Goal: Information Seeking & Learning: Learn about a topic

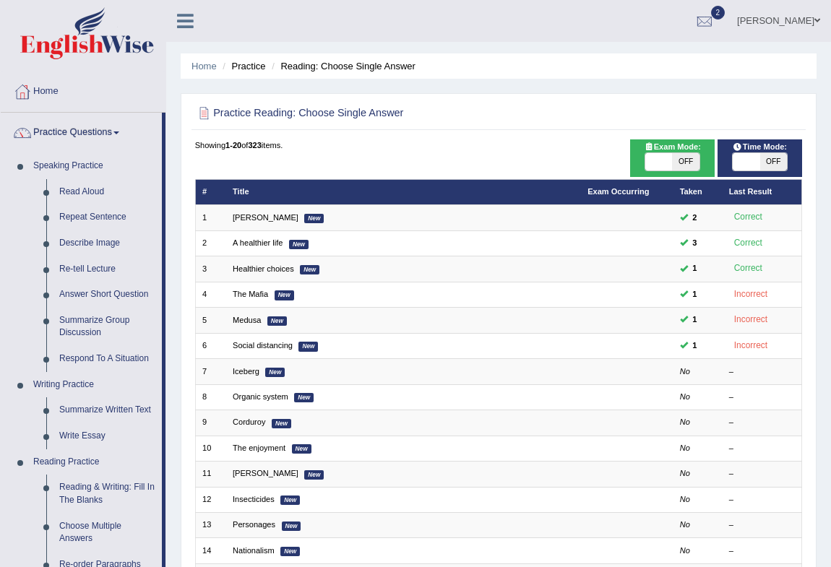
click at [488, 374] on html "Toggle navigation Home Practice Questions Speaking Practice Read Aloud Repeat S…" at bounding box center [415, 283] width 831 height 567
drag, startPoint x: 48, startPoint y: 91, endPoint x: 39, endPoint y: 101, distance: 13.3
click at [47, 91] on link "Home" at bounding box center [83, 90] width 165 height 36
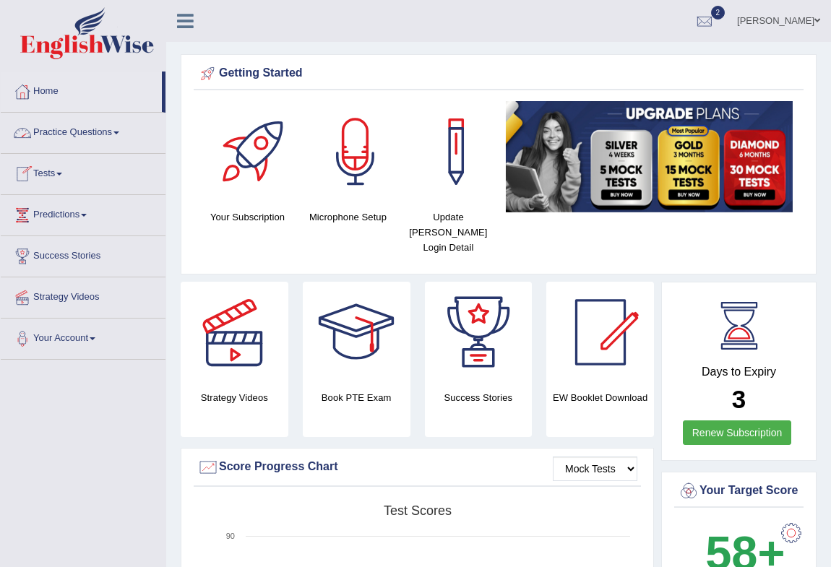
click at [116, 130] on link "Practice Questions" at bounding box center [83, 131] width 165 height 36
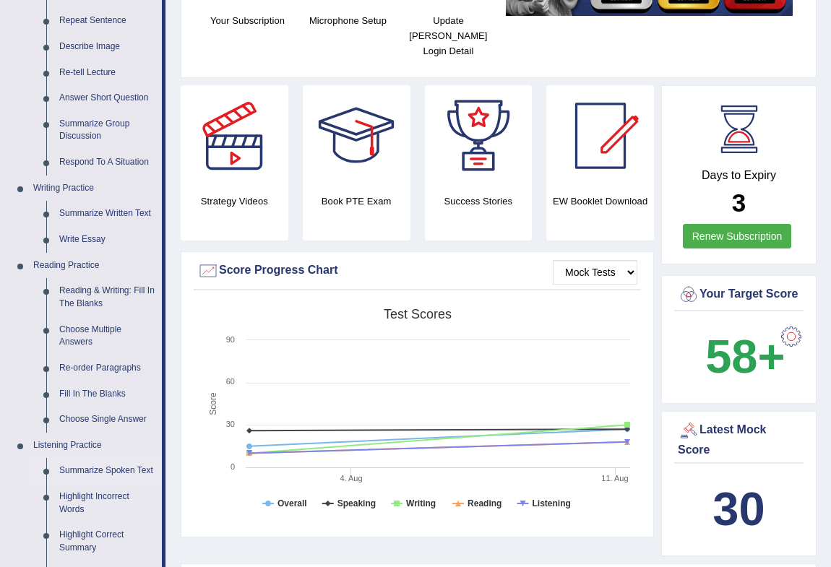
scroll to position [394, 0]
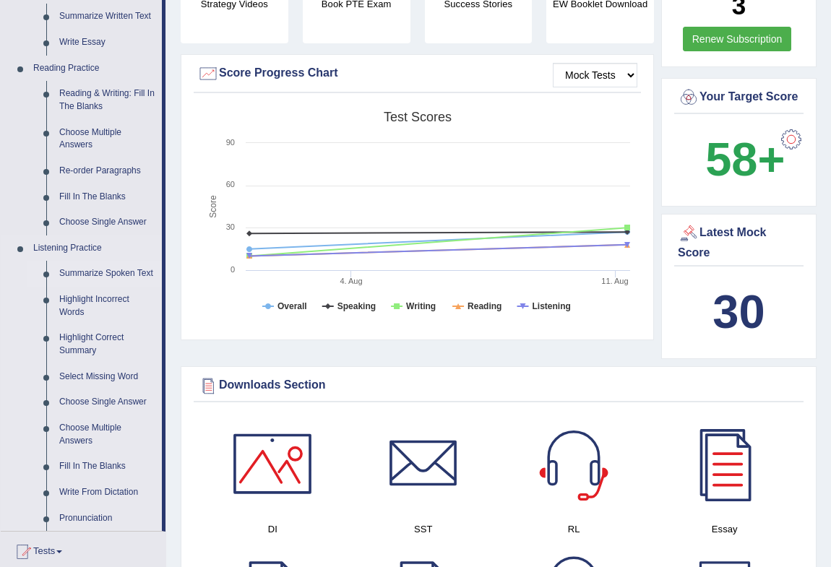
click at [91, 271] on link "Summarize Spoken Text" at bounding box center [107, 274] width 109 height 26
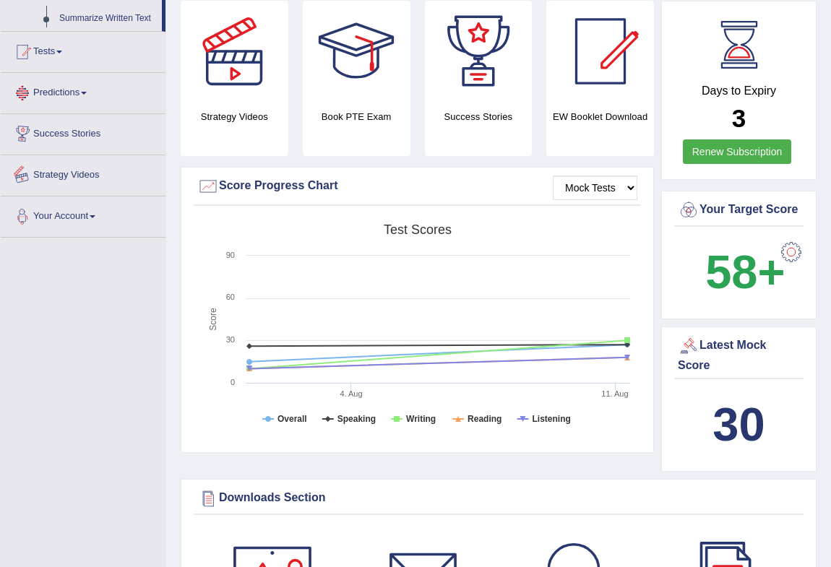
scroll to position [463, 0]
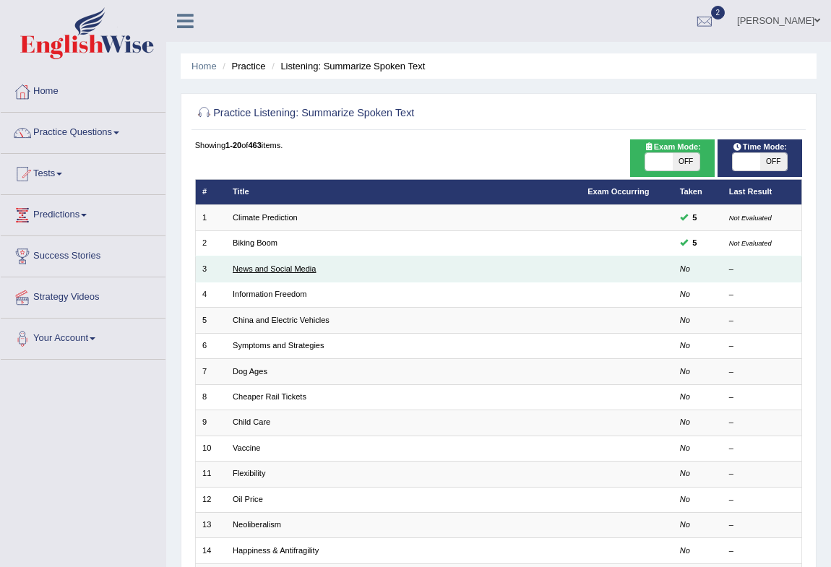
click at [270, 272] on link "News and Social Media" at bounding box center [274, 268] width 83 height 9
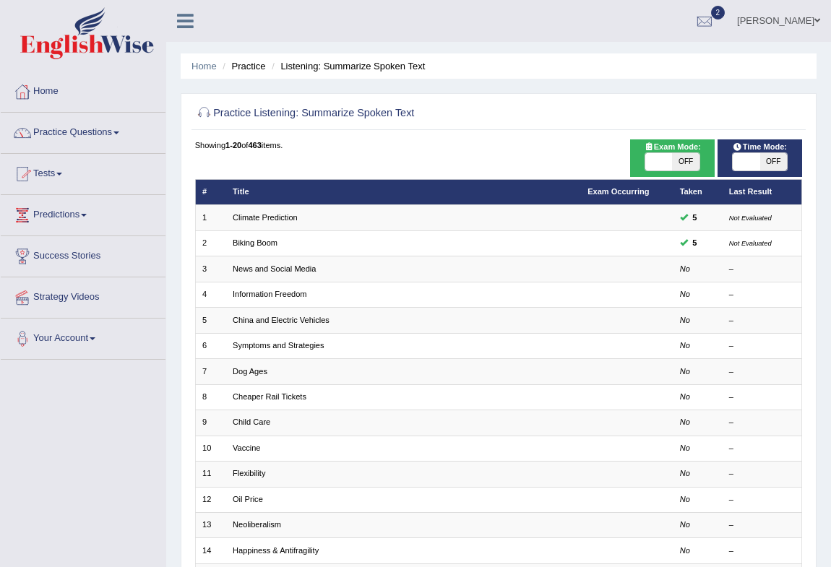
click at [121, 126] on link "Practice Questions" at bounding box center [83, 131] width 165 height 36
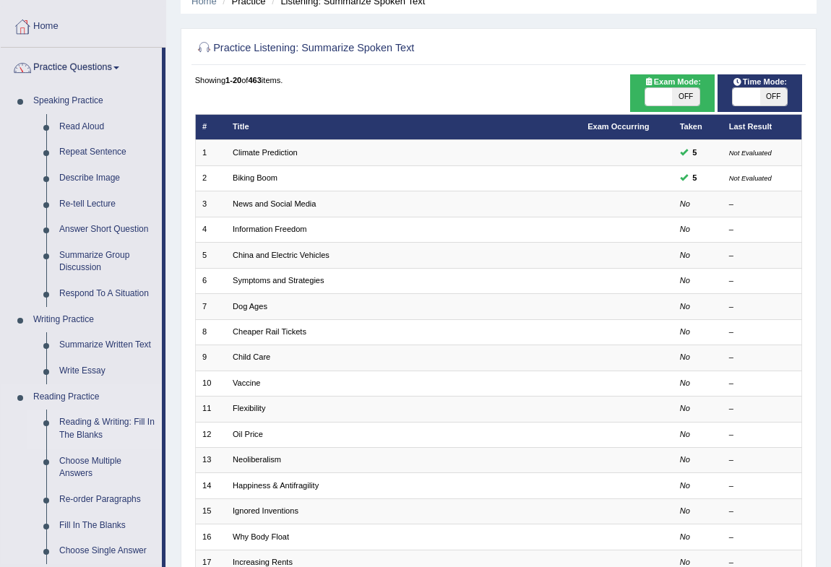
scroll to position [197, 0]
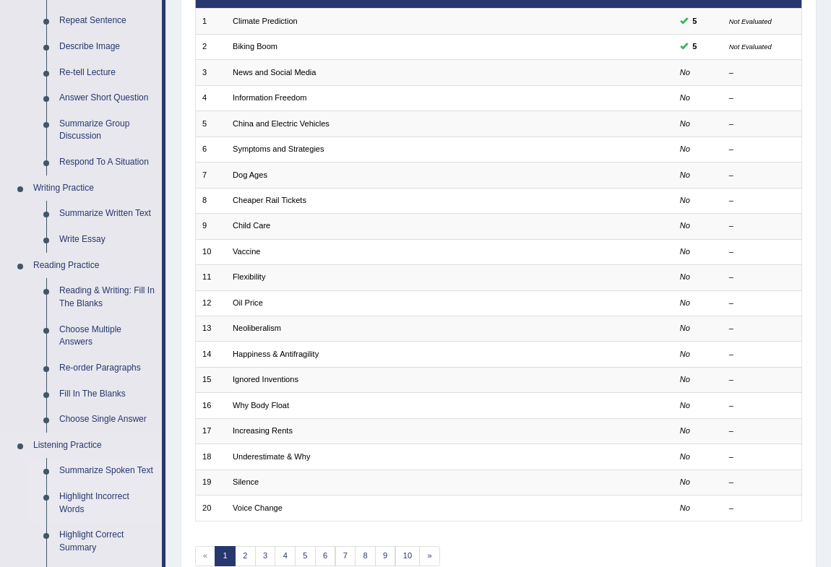
click at [116, 496] on link "Highlight Incorrect Words" at bounding box center [107, 503] width 109 height 38
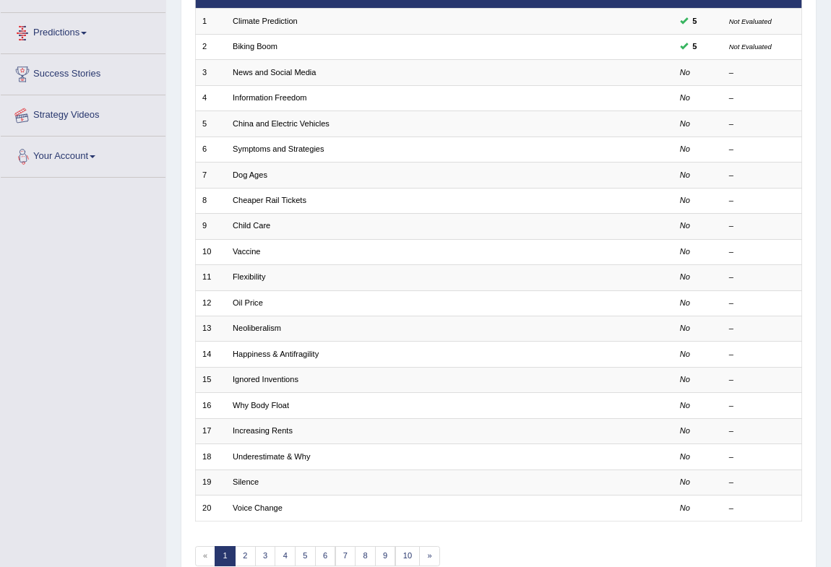
scroll to position [246, 0]
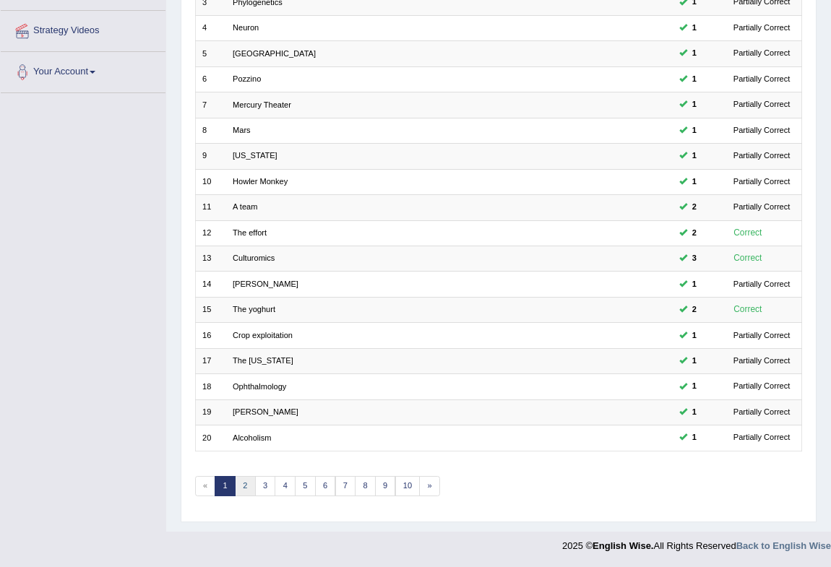
click at [246, 489] on link "2" at bounding box center [245, 486] width 21 height 20
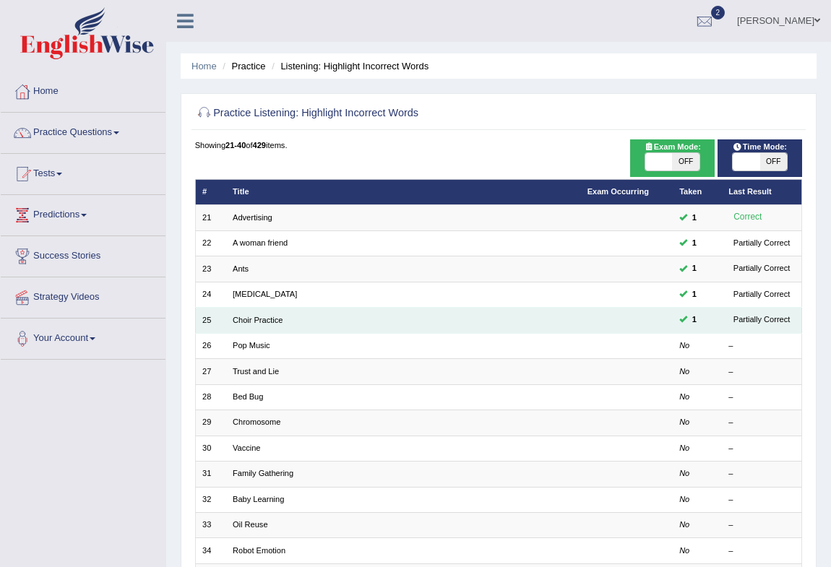
click at [271, 314] on td "Choir Practice" at bounding box center [403, 320] width 355 height 25
click at [268, 323] on link "Choir Practice" at bounding box center [258, 320] width 50 height 9
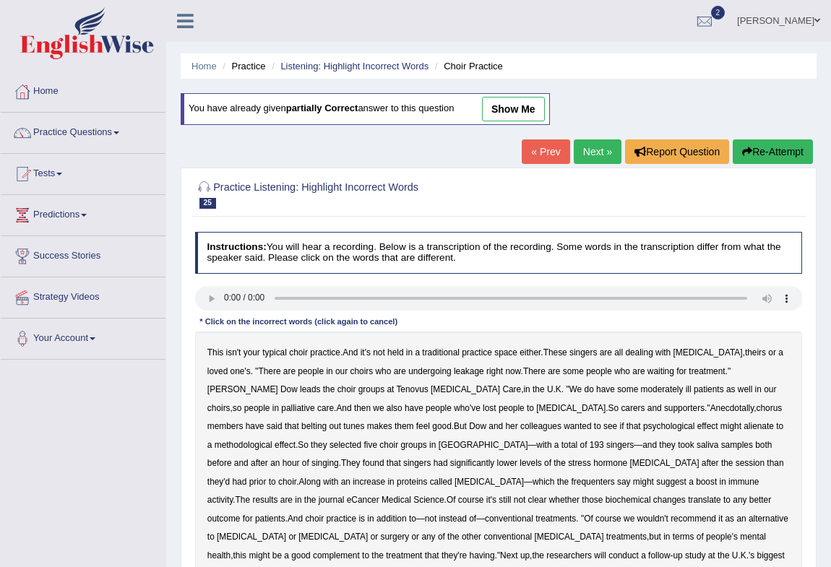
click at [506, 112] on link "show me" at bounding box center [513, 109] width 63 height 25
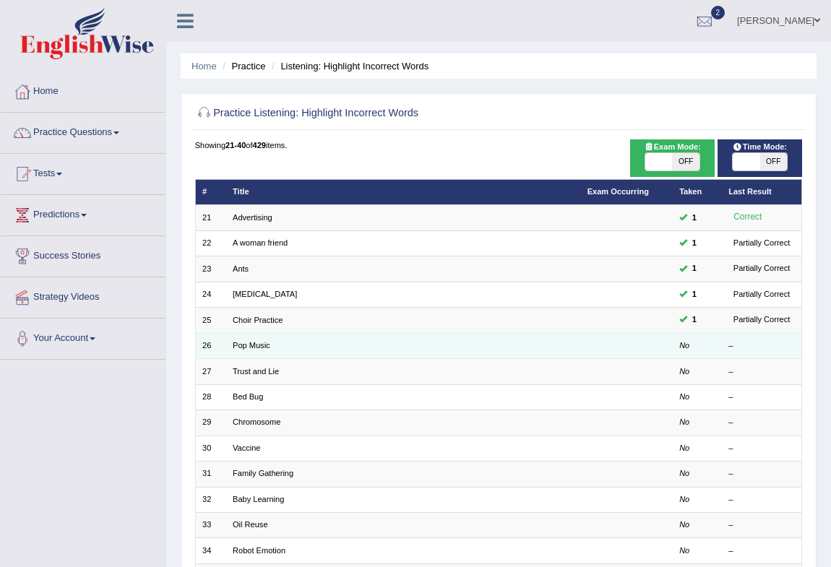
click at [255, 339] on td "Pop Music" at bounding box center [403, 345] width 355 height 25
click at [259, 343] on link "Pop Music" at bounding box center [252, 345] width 38 height 9
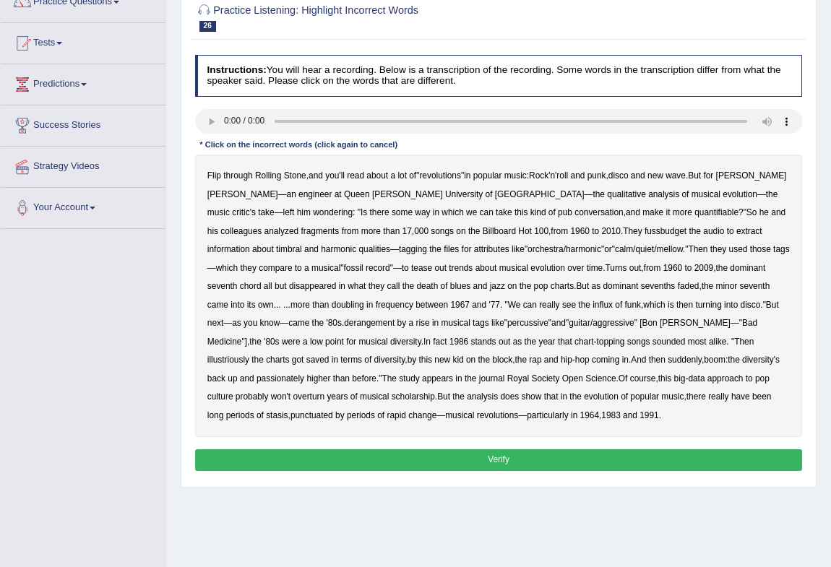
click at [648, 197] on b "analysis" at bounding box center [663, 194] width 31 height 10
click at [527, 236] on div "Flip through Rolling Stone , and you'll read about a lot of " revolutions " in …" at bounding box center [499, 296] width 608 height 283
click at [645, 234] on b "fussbudget" at bounding box center [666, 231] width 42 height 10
click at [507, 327] on b "percussive" at bounding box center [527, 323] width 41 height 10
click at [390, 339] on b "diversity" at bounding box center [405, 342] width 31 height 10
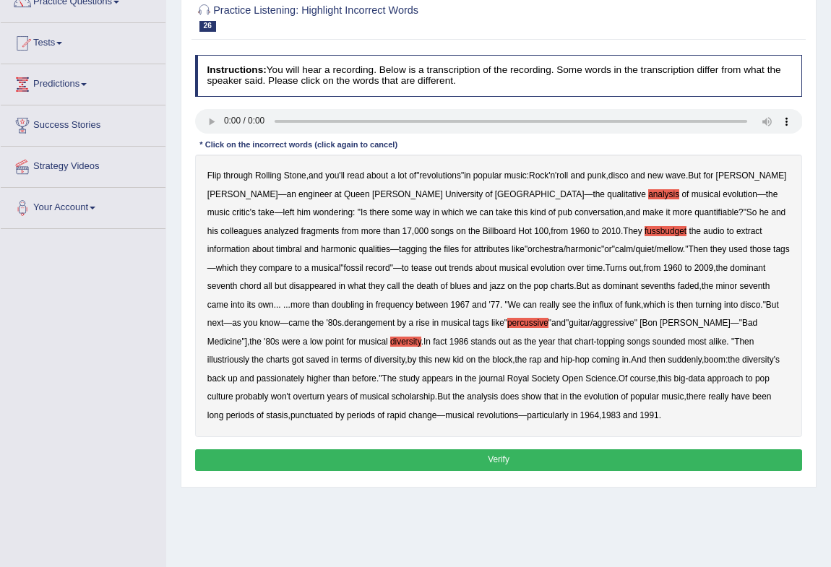
click at [249, 355] on b "illustriously" at bounding box center [228, 360] width 42 height 10
click at [600, 335] on div "Flip through Rolling Stone , and you'll read about a lot of " revolutions " in …" at bounding box center [499, 296] width 608 height 283
click at [249, 355] on b "illustriously" at bounding box center [228, 360] width 42 height 10
click at [601, 416] on b "1983" at bounding box center [610, 415] width 19 height 10
click at [427, 452] on button "Verify" at bounding box center [499, 459] width 608 height 21
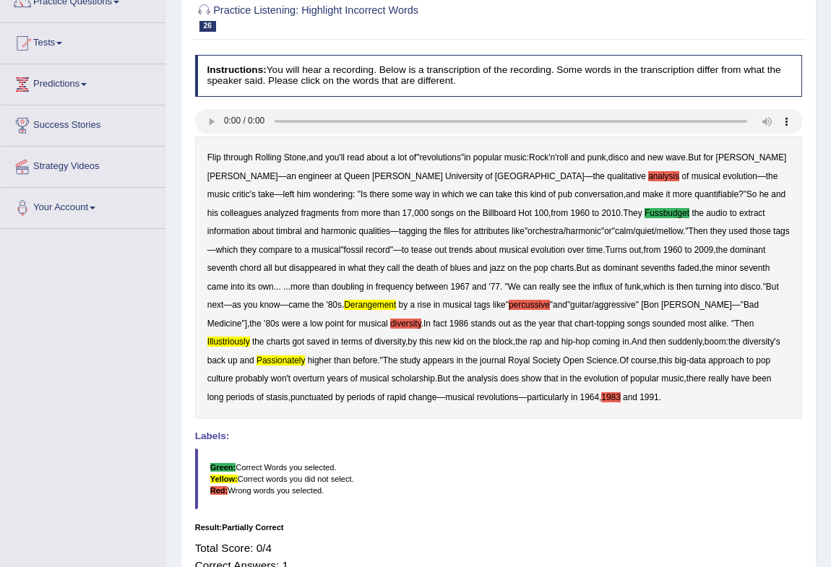
scroll to position [224, 0]
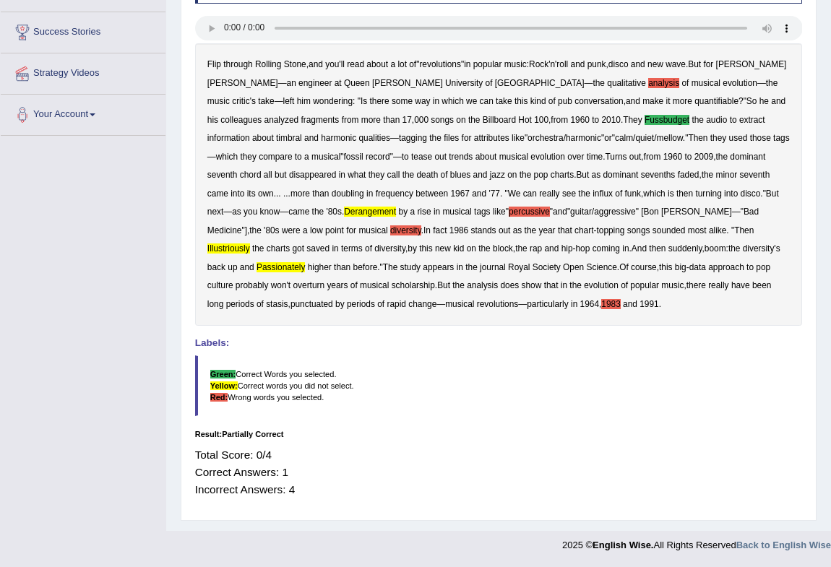
click at [648, 80] on b "analysis" at bounding box center [663, 83] width 31 height 10
click at [509, 212] on b "percussive" at bounding box center [529, 212] width 41 height 10
click at [601, 301] on b "1983" at bounding box center [610, 304] width 19 height 10
click at [390, 228] on b "diversity" at bounding box center [405, 230] width 31 height 10
click at [344, 216] on b "derangement" at bounding box center [370, 212] width 52 height 10
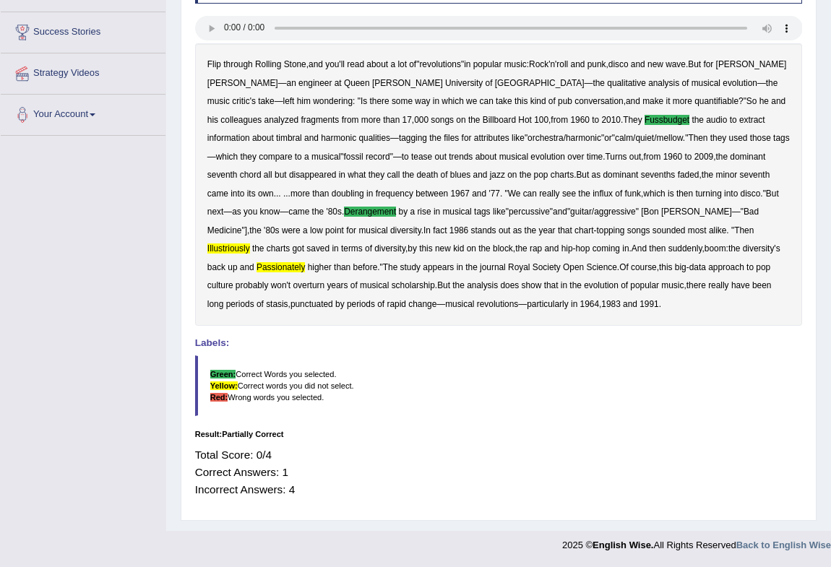
click at [250, 244] on b "illustriously" at bounding box center [228, 249] width 43 height 10
click at [305, 262] on b "passionately" at bounding box center [281, 267] width 48 height 10
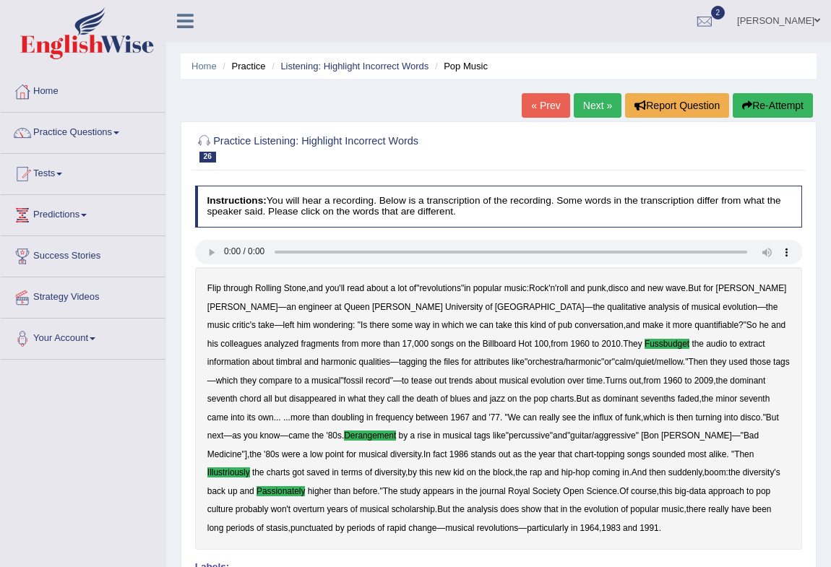
click at [796, 103] on button "Re-Attempt" at bounding box center [773, 105] width 80 height 25
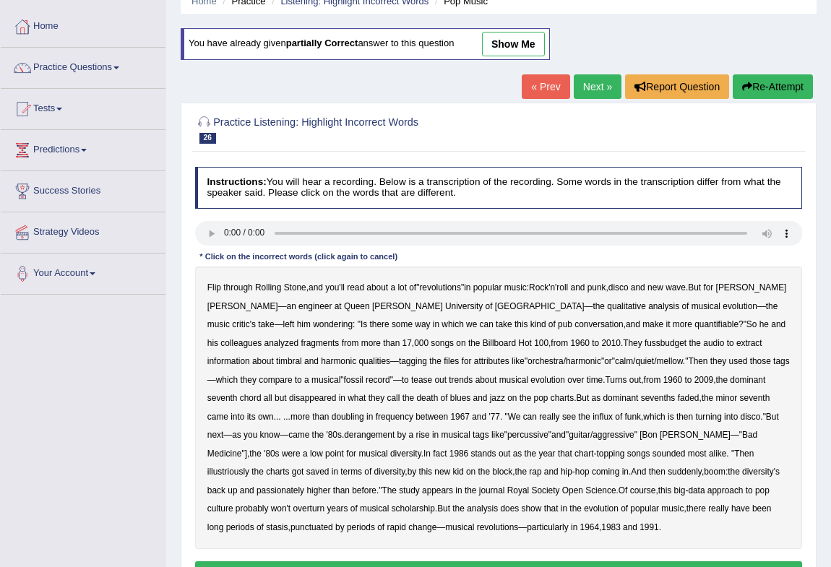
scroll to position [191, 0]
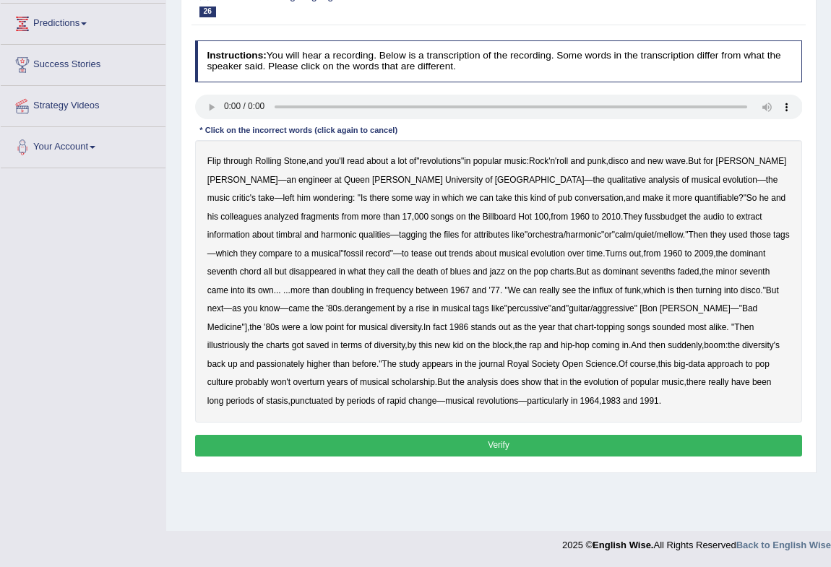
click at [645, 218] on b "fussbudget" at bounding box center [666, 217] width 42 height 10
click at [344, 312] on b "derangement" at bounding box center [369, 308] width 51 height 10
click at [249, 340] on b "illustriously" at bounding box center [228, 345] width 42 height 10
click at [304, 359] on b "passionately" at bounding box center [281, 364] width 48 height 10
click at [445, 452] on button "Verify" at bounding box center [499, 445] width 608 height 21
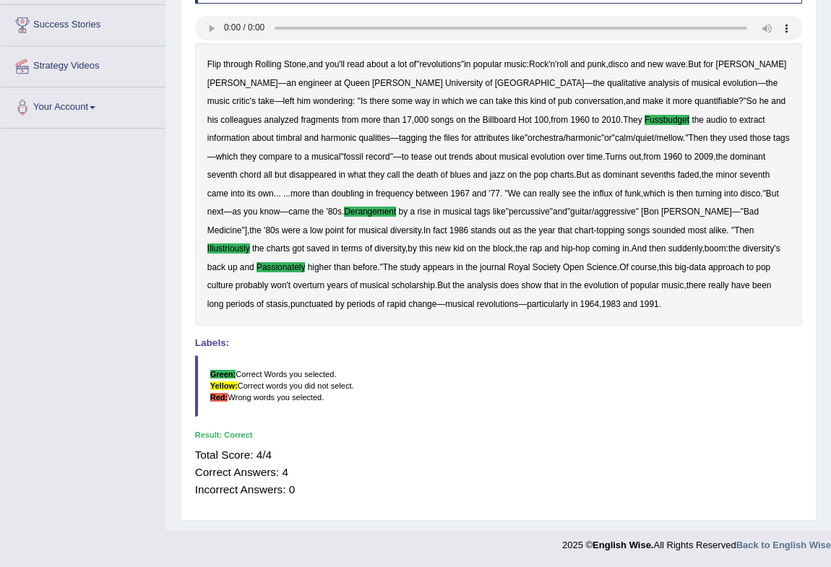
scroll to position [0, 0]
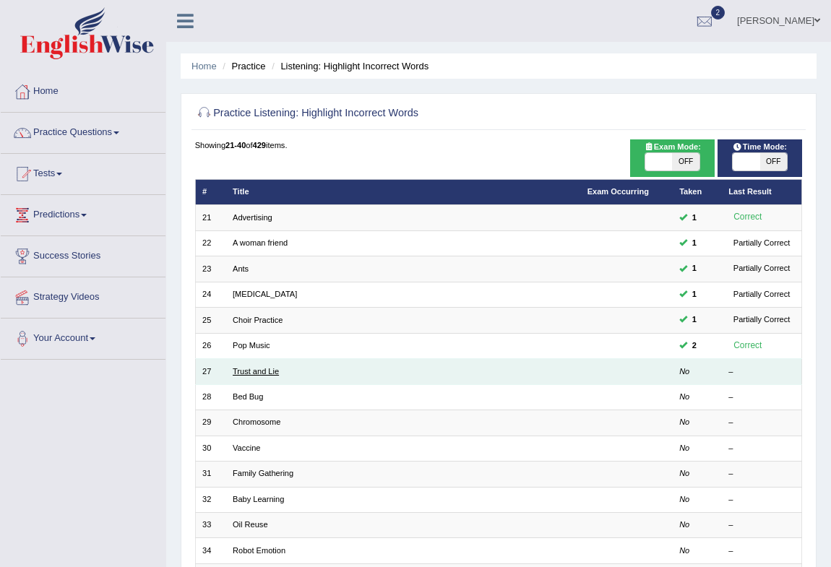
click at [235, 368] on link "Trust and Lie" at bounding box center [256, 371] width 46 height 9
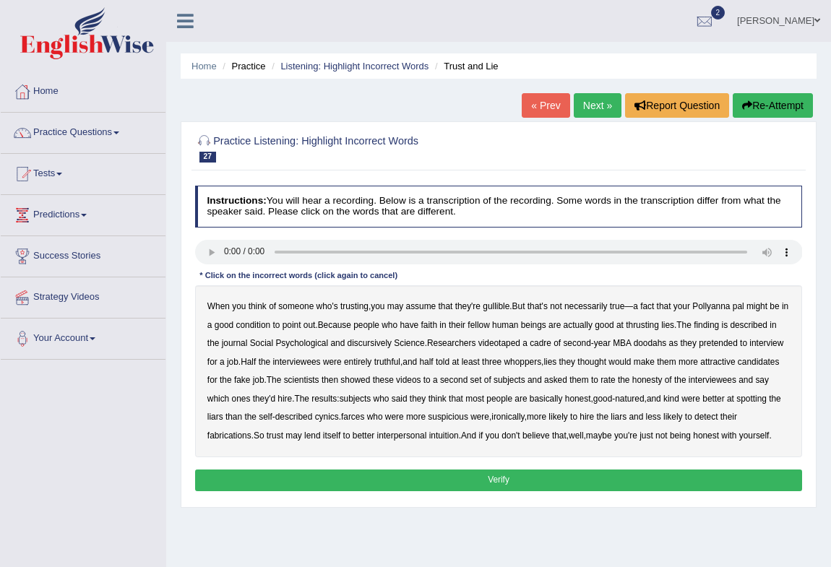
click at [659, 324] on b "thrusting" at bounding box center [642, 325] width 33 height 10
click at [392, 345] on b "discursively" at bounding box center [370, 343] width 44 height 10
click at [524, 417] on b "ironically" at bounding box center [507, 417] width 33 height 10
click at [491, 491] on button "Verify" at bounding box center [499, 480] width 608 height 21
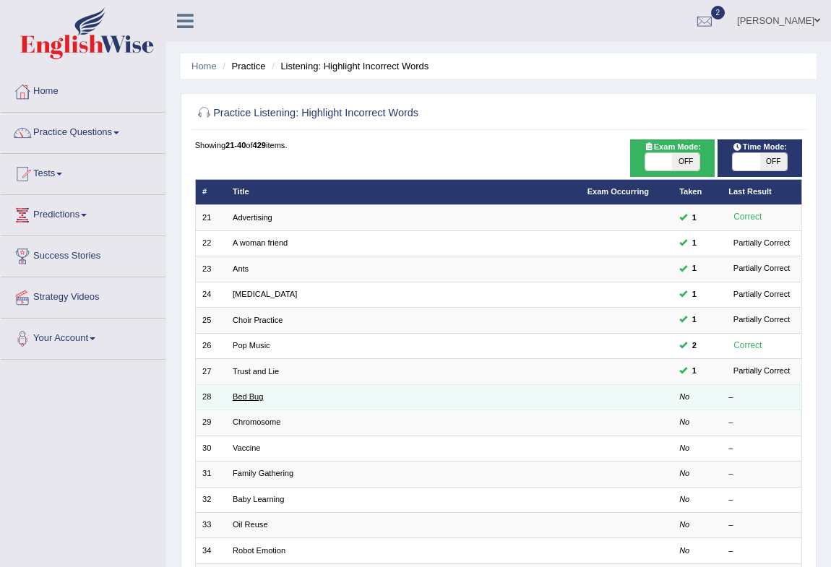
click at [251, 397] on link "Bed Bug" at bounding box center [248, 396] width 30 height 9
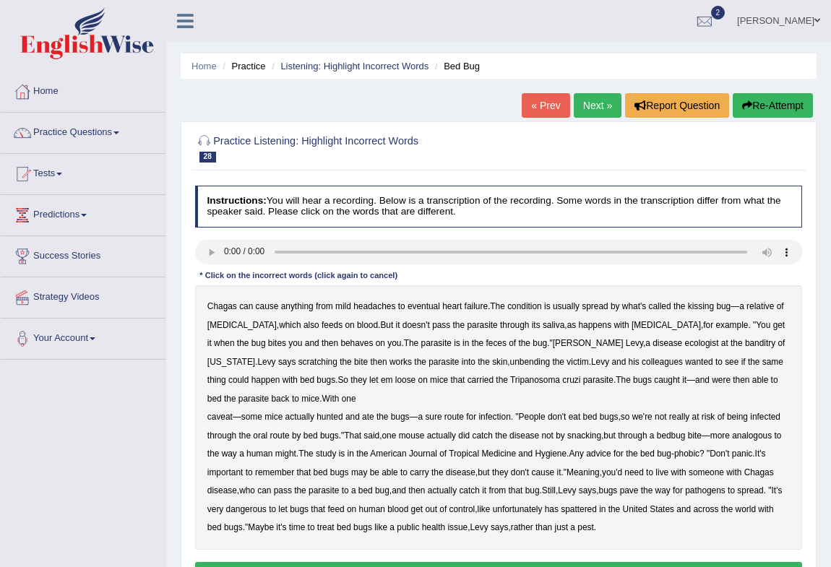
click at [745, 346] on b "banditry" at bounding box center [760, 343] width 30 height 10
click at [510, 367] on b "unbending" at bounding box center [530, 362] width 40 height 10
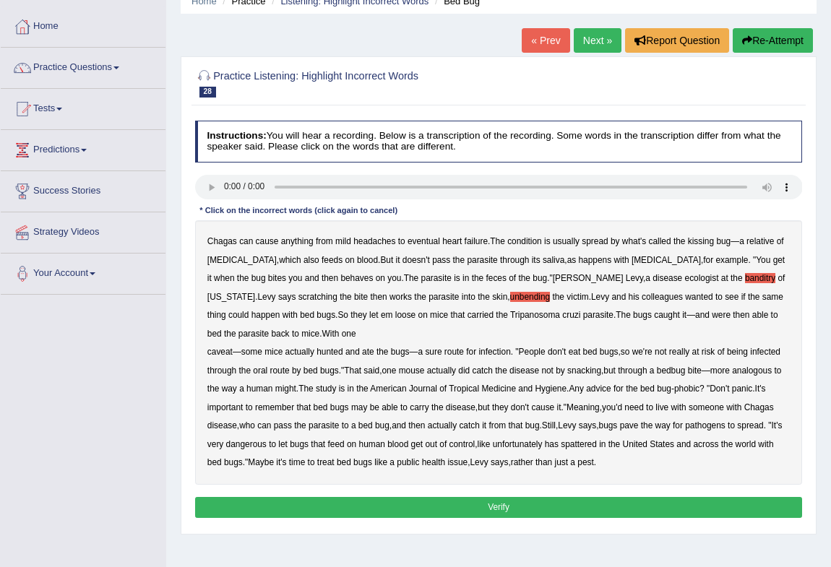
click at [225, 411] on b "important" at bounding box center [225, 407] width 36 height 10
click at [466, 405] on b "disease" at bounding box center [461, 407] width 30 height 10
click at [597, 447] on b "spattered" at bounding box center [579, 444] width 36 height 10
click at [474, 505] on button "Verify" at bounding box center [499, 507] width 608 height 21
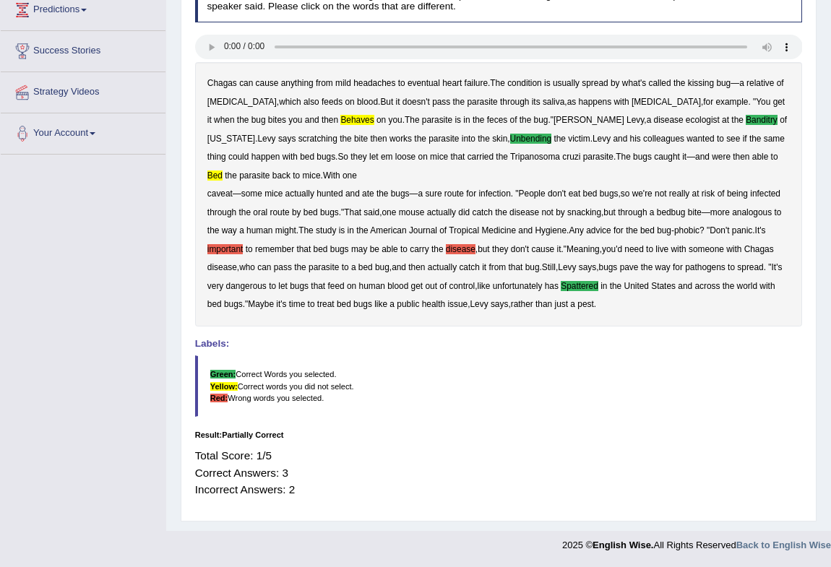
scroll to position [74, 0]
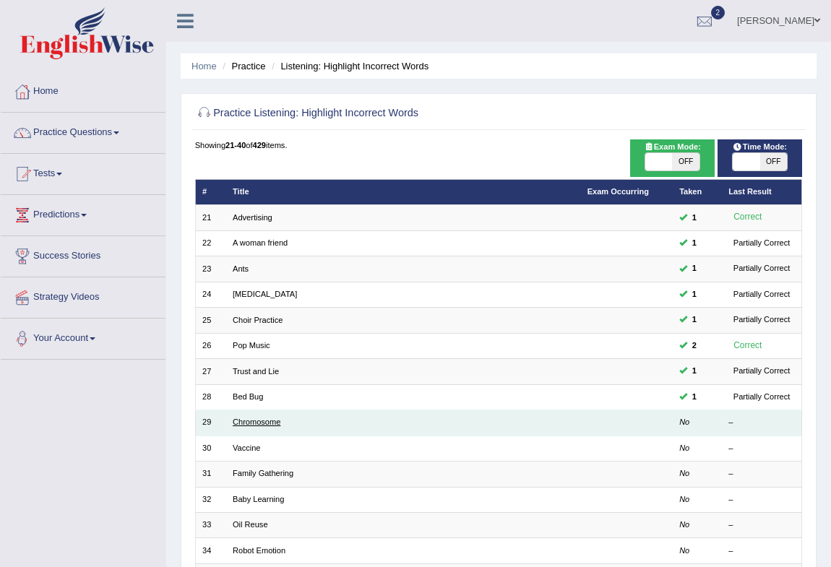
click at [273, 426] on link "Chromosome" at bounding box center [257, 422] width 48 height 9
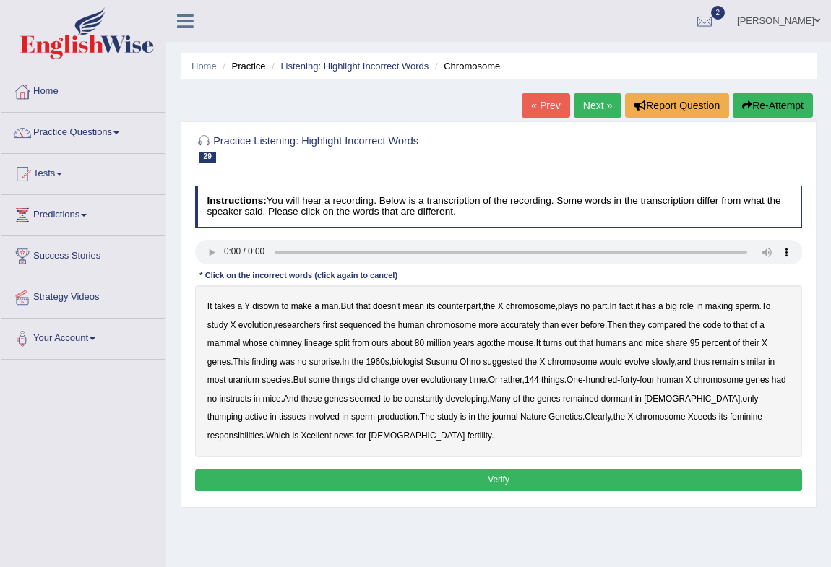
click at [275, 309] on b "disown" at bounding box center [265, 306] width 27 height 10
click at [238, 352] on div "It takes a Y disown to make a man . But that doesn't mean its counterpart , the…" at bounding box center [499, 371] width 608 height 172
click at [215, 341] on b "mammal" at bounding box center [223, 343] width 33 height 10
click at [253, 405] on div "It takes a Y disown to make a man . But that doesn't mean its counterpart , the…" at bounding box center [499, 371] width 608 height 172
click at [251, 397] on b "instructs" at bounding box center [235, 399] width 32 height 10
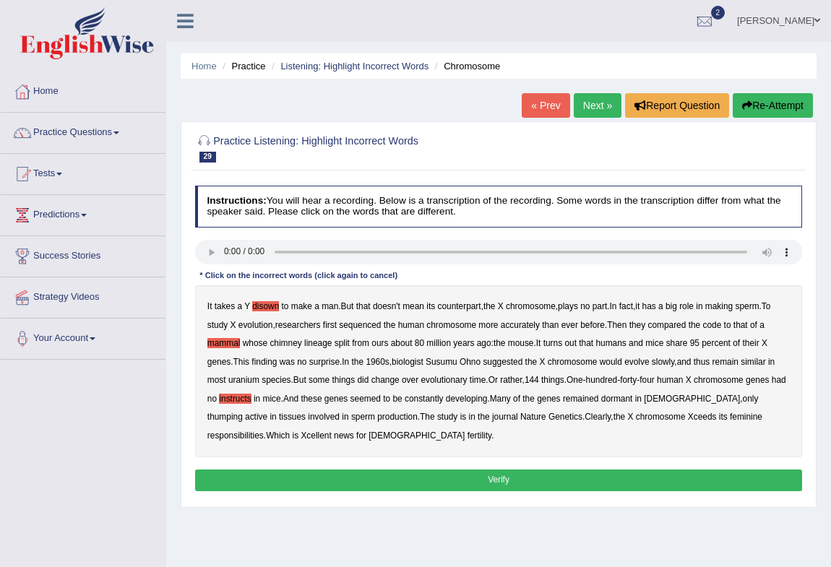
click at [243, 412] on b "thumping" at bounding box center [224, 417] width 35 height 10
click at [310, 477] on button "Verify" at bounding box center [499, 480] width 608 height 21
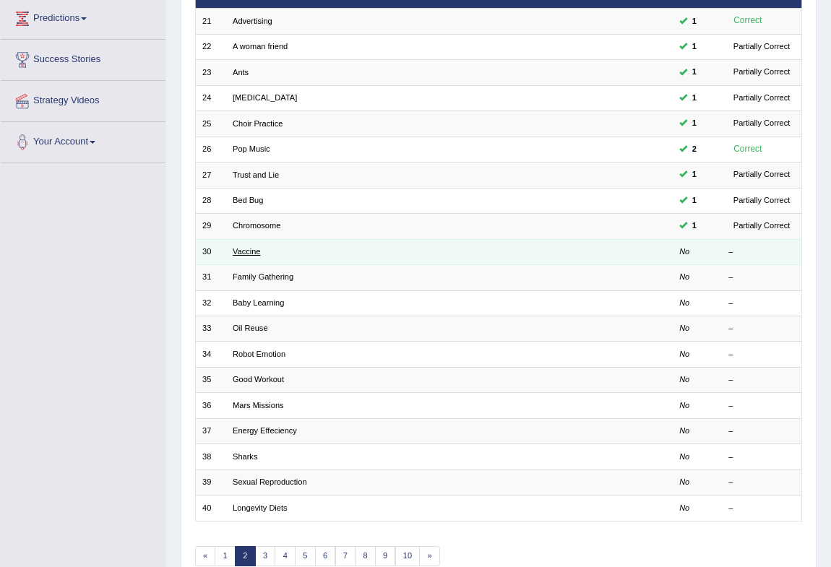
click at [246, 249] on link "Vaccine" at bounding box center [246, 251] width 27 height 9
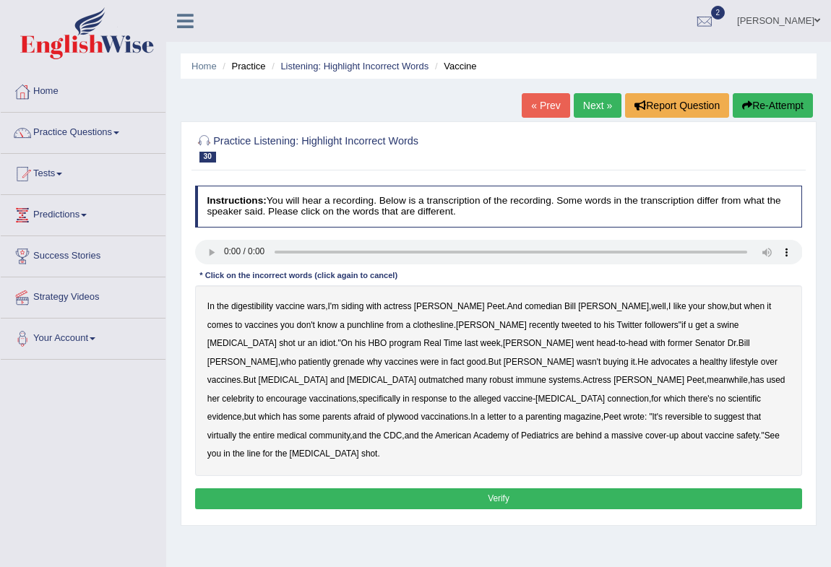
click at [250, 303] on b "digestibility" at bounding box center [252, 306] width 42 height 10
click at [418, 412] on b "plywood" at bounding box center [403, 417] width 32 height 10
click at [220, 264] on audio at bounding box center [499, 252] width 608 height 25
click at [387, 338] on b "HBO" at bounding box center [377, 343] width 19 height 10
click at [421, 338] on b "program" at bounding box center [405, 343] width 32 height 10
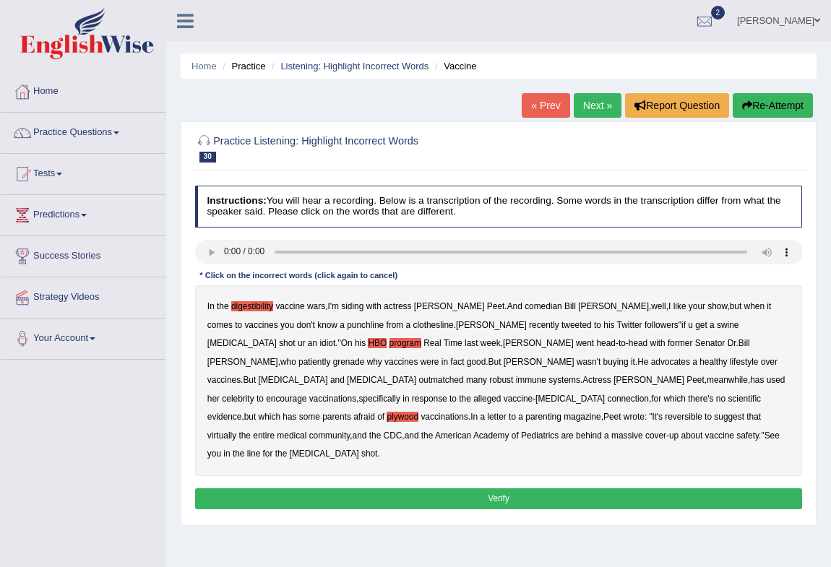
click at [421, 338] on b "program" at bounding box center [405, 343] width 32 height 10
click at [453, 488] on button "Verify" at bounding box center [499, 498] width 608 height 21
